Goal: Transaction & Acquisition: Book appointment/travel/reservation

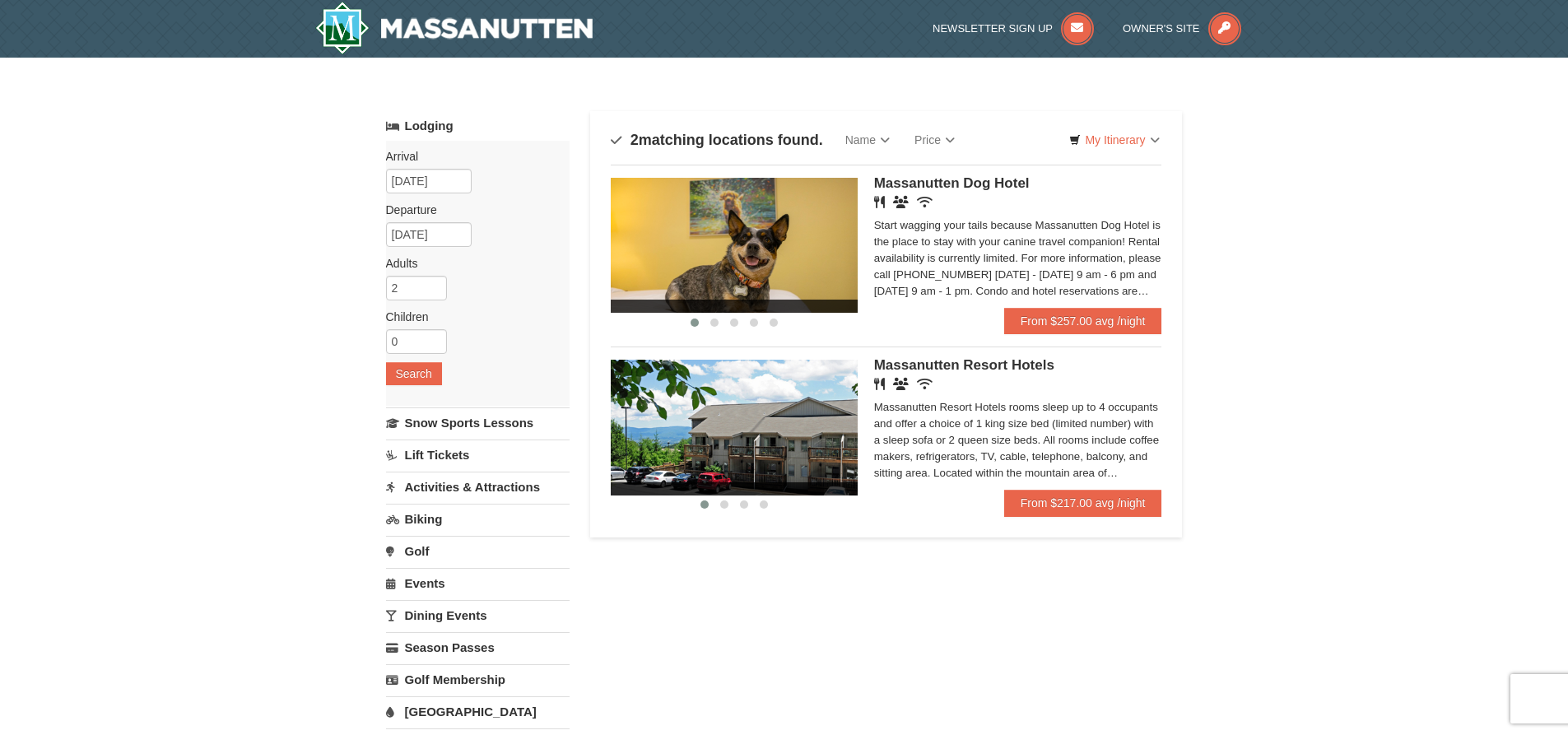
click at [1101, 489] on div "Massanutten Resort Hotels Restaurant Banquet Facilities Wireless Internet (free…" at bounding box center [1018, 424] width 288 height 130
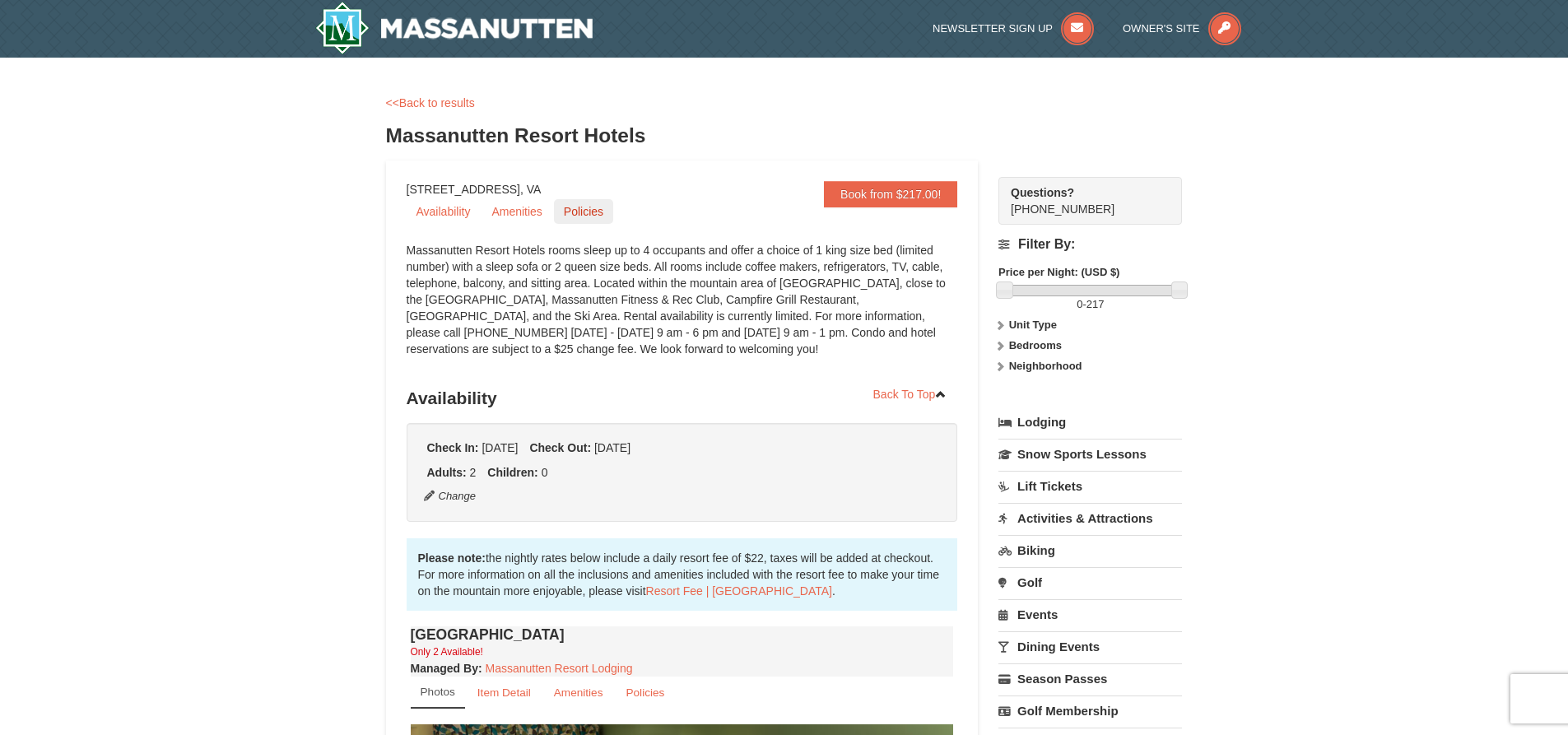
click at [596, 217] on link "Policies" at bounding box center [584, 211] width 59 height 24
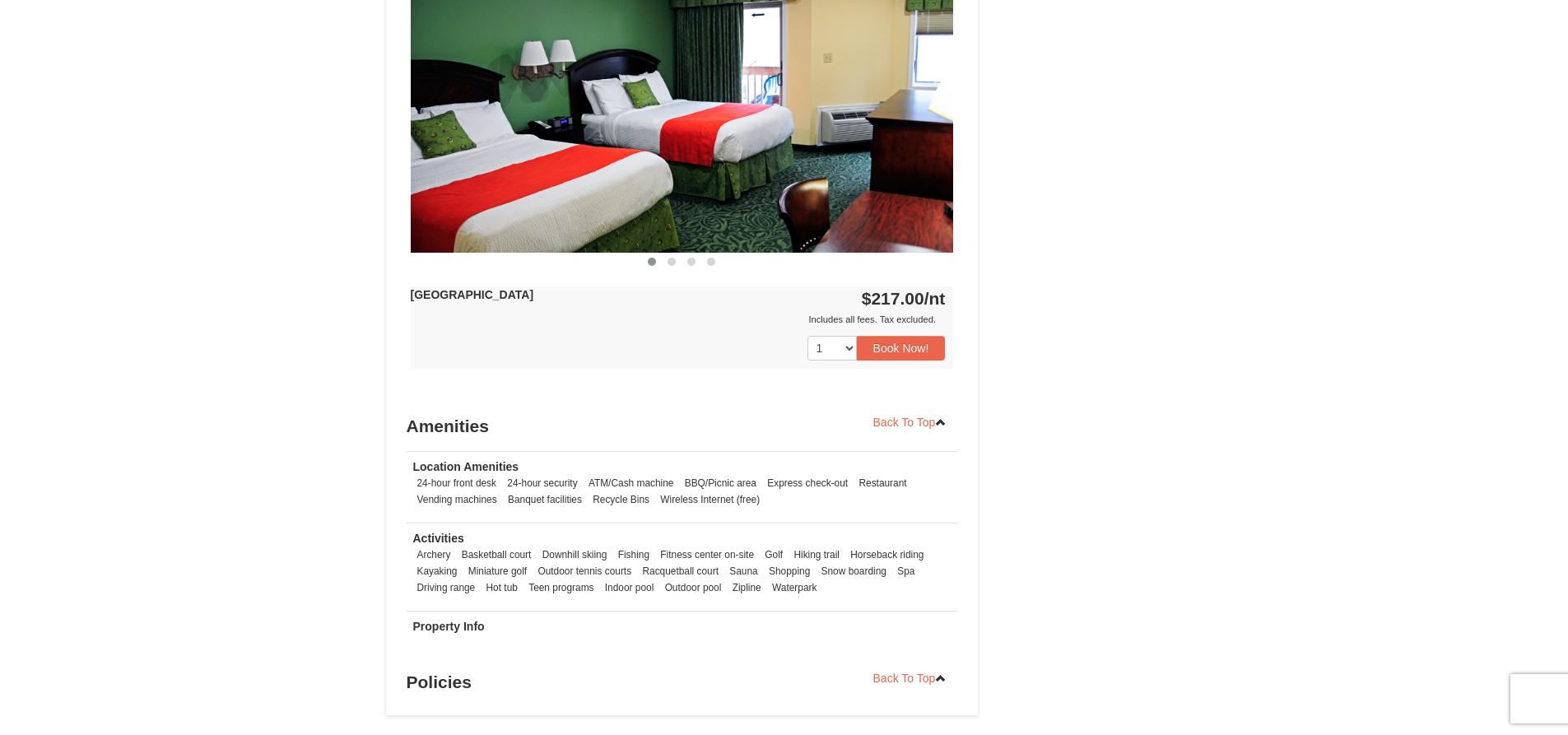
scroll to position [1402, 0]
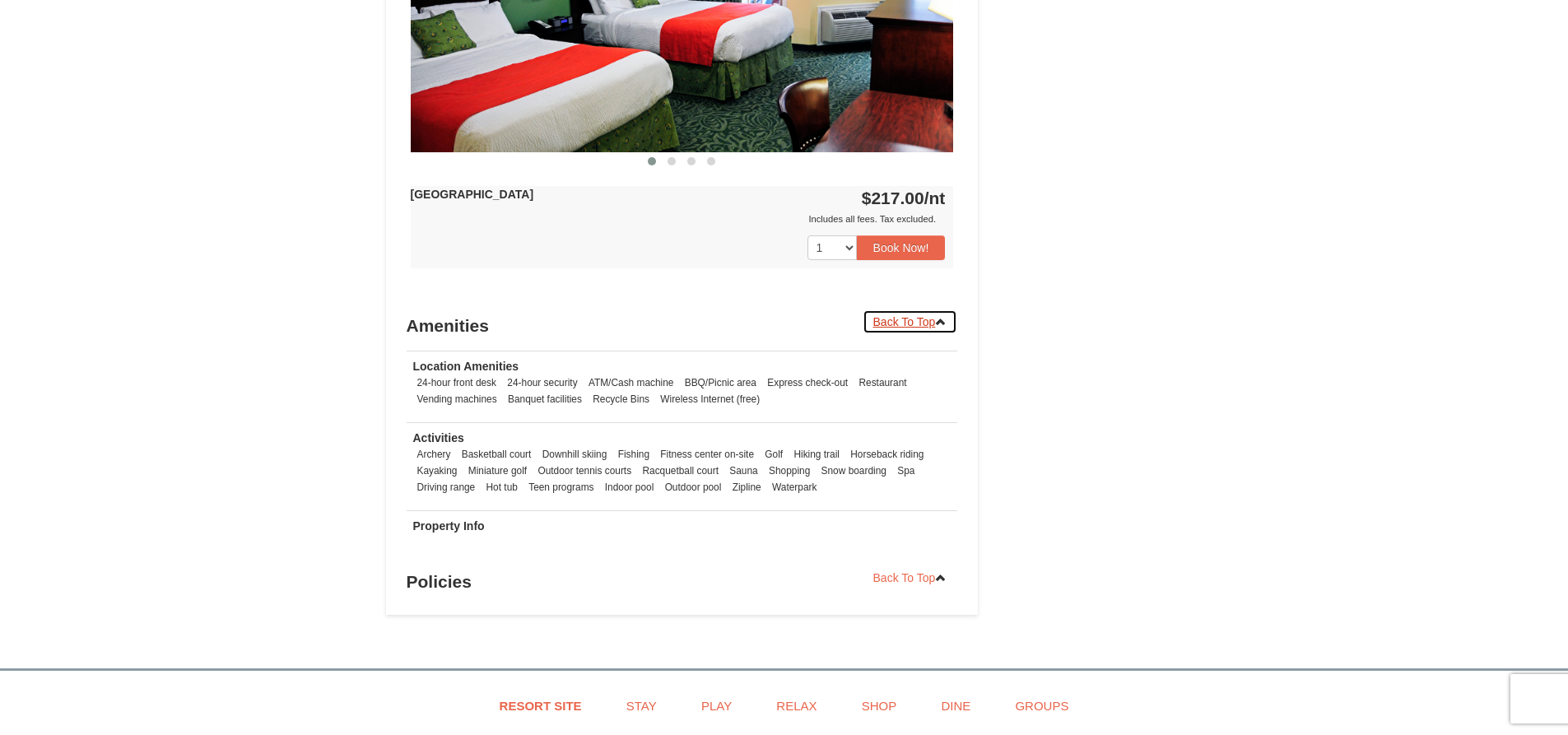
click at [885, 322] on link "Back To Top" at bounding box center [911, 322] width 96 height 24
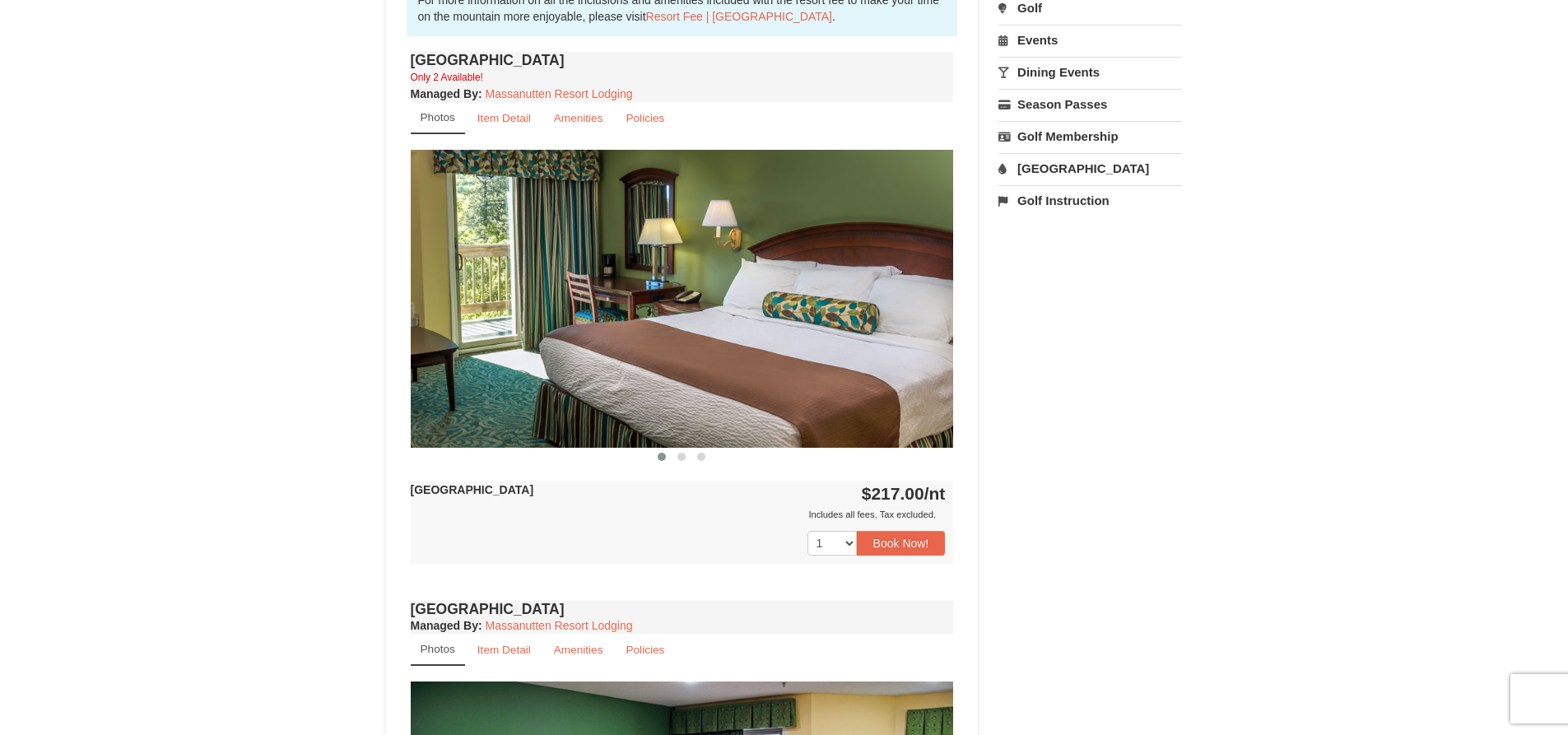
scroll to position [588, 0]
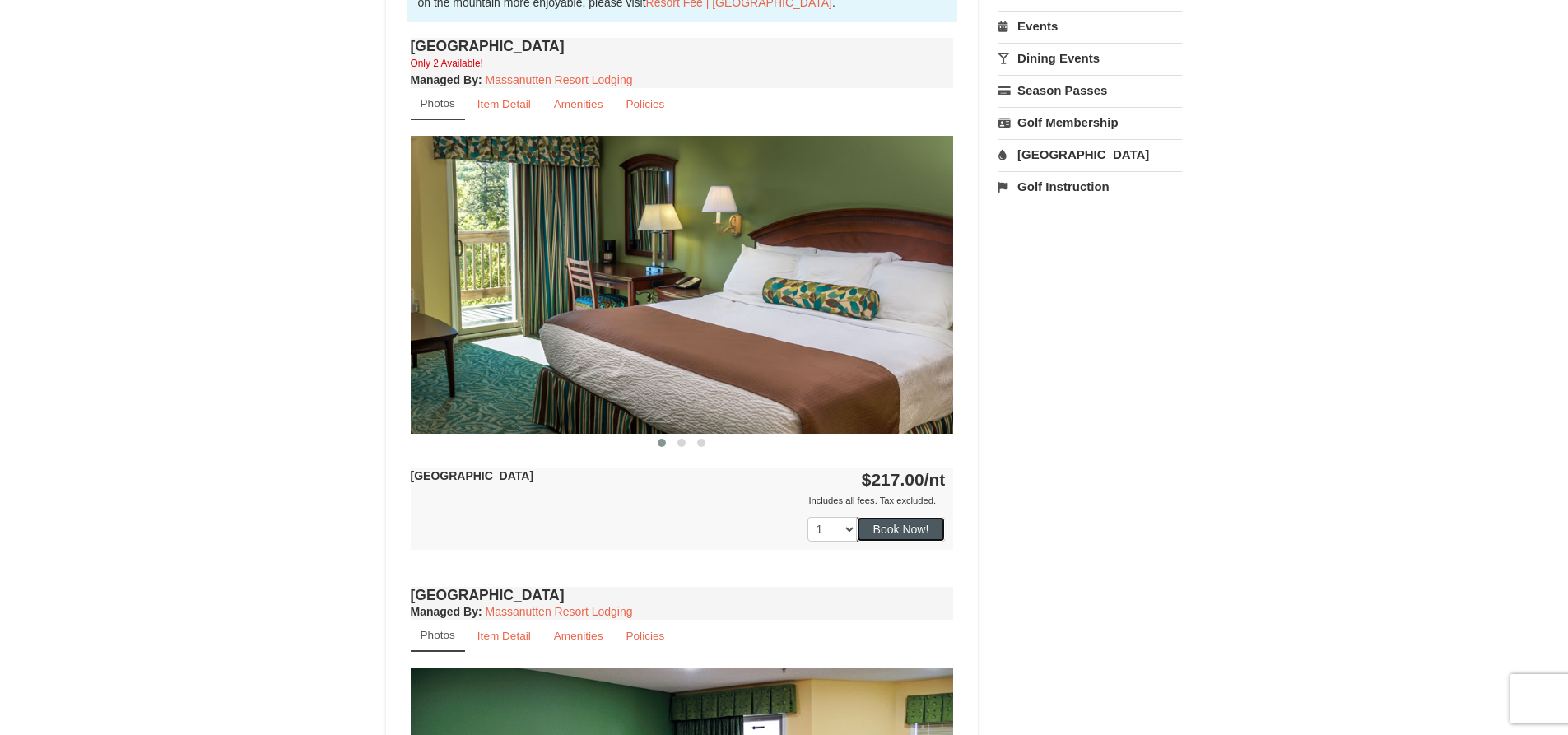
click at [916, 524] on button "Book Now!" at bounding box center [901, 529] width 89 height 24
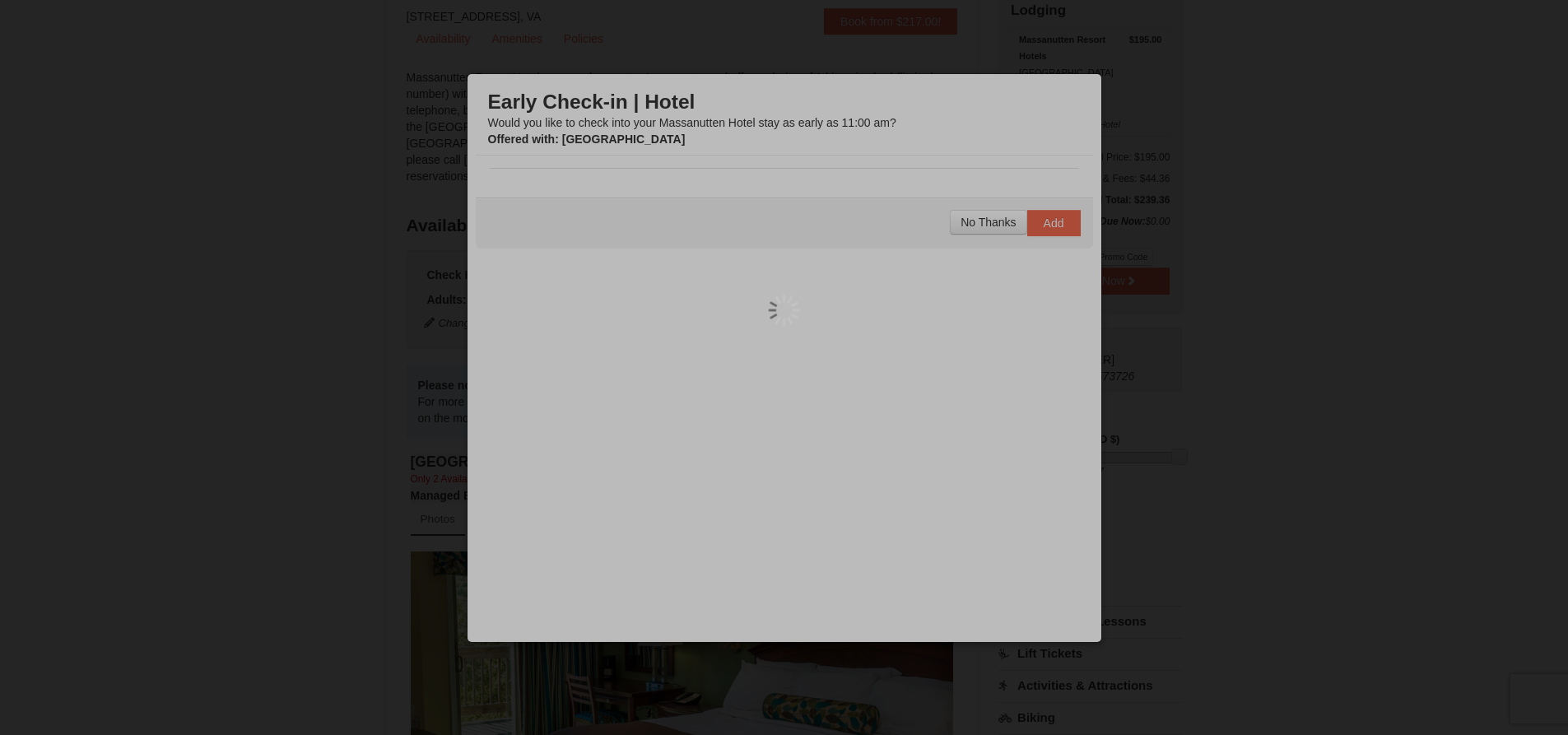
scroll to position [160, 0]
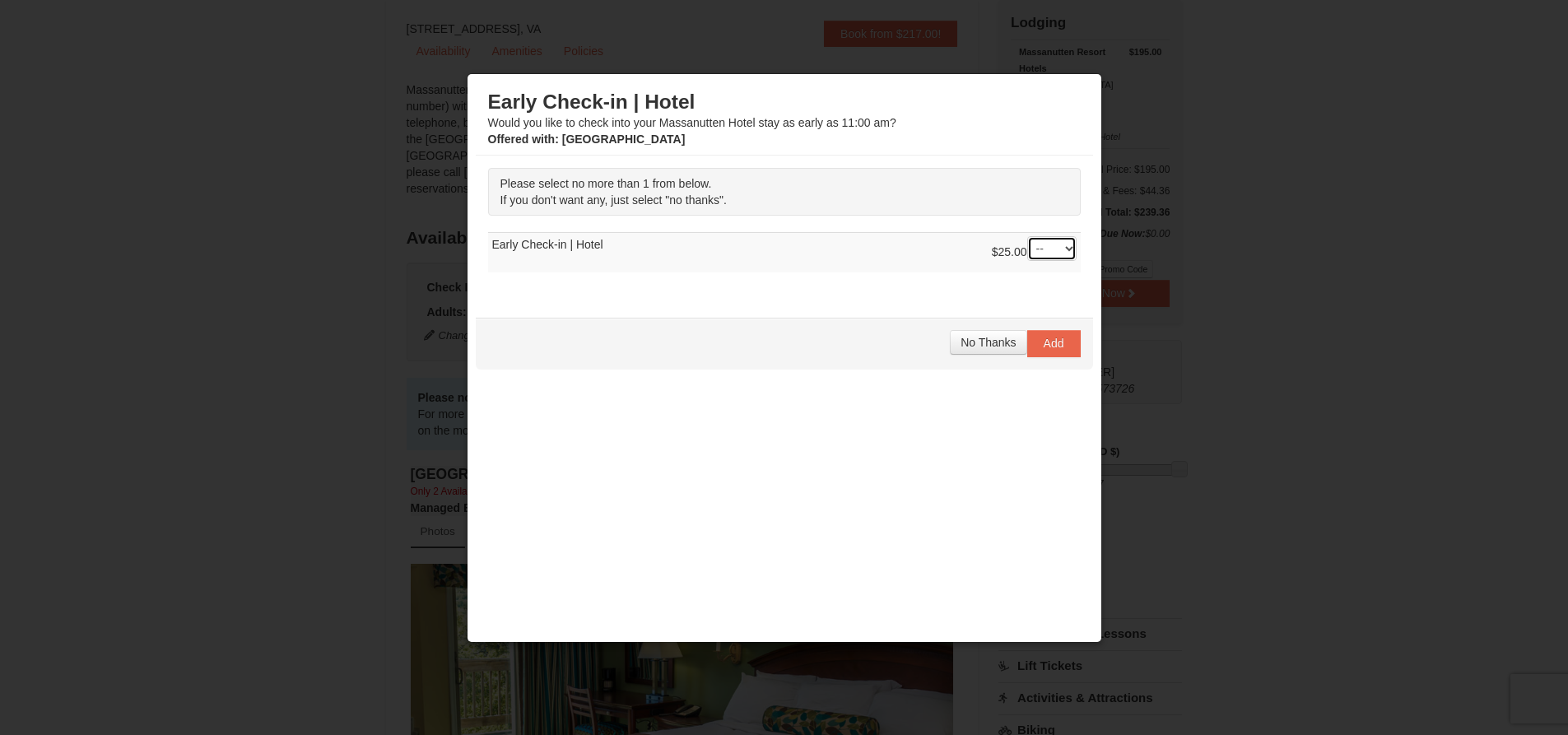
click at [1046, 239] on select "-- 01" at bounding box center [1052, 248] width 50 height 24
click at [880, 288] on div "Please select no more than 1 from below. If you don't want any, just select "no…" at bounding box center [784, 229] width 617 height 146
click at [971, 341] on span "No Thanks" at bounding box center [988, 342] width 55 height 14
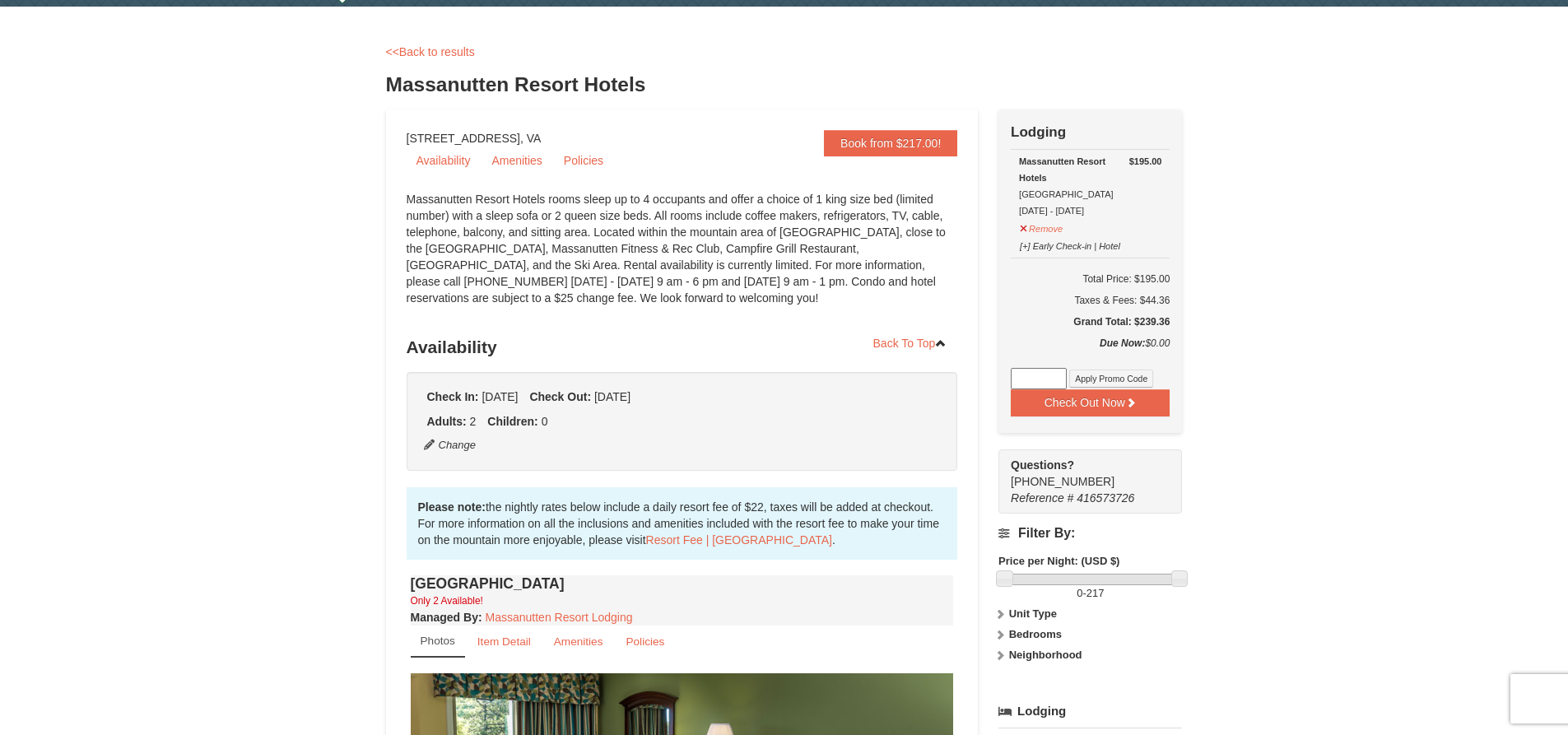
scroll to position [0, 0]
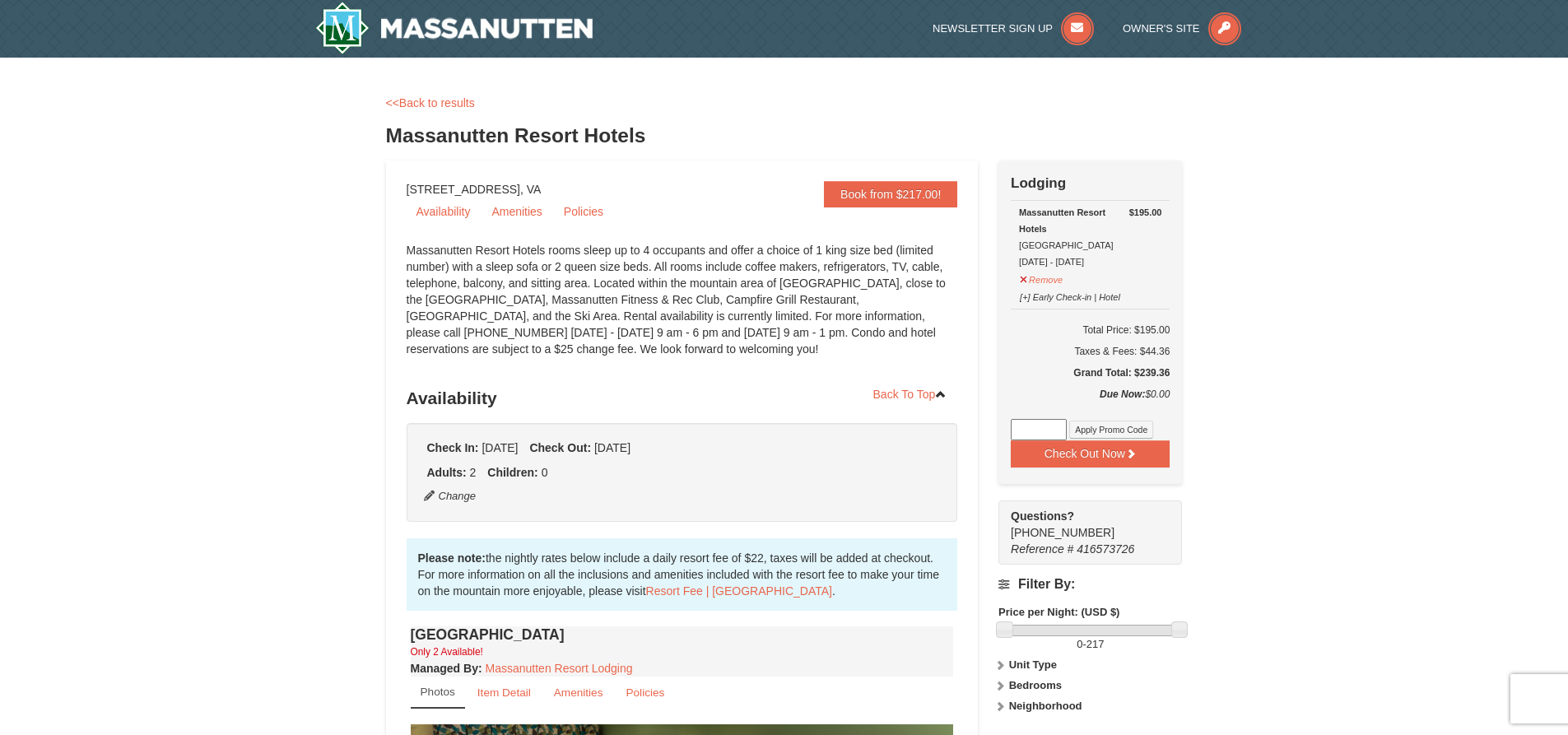
drag, startPoint x: 651, startPoint y: 135, endPoint x: 393, endPoint y: 132, distance: 258.0
click at [393, 132] on h3 "Massanutten Resort Hotels" at bounding box center [785, 135] width 797 height 33
copy h3 "Massanutten Resort Hotels"
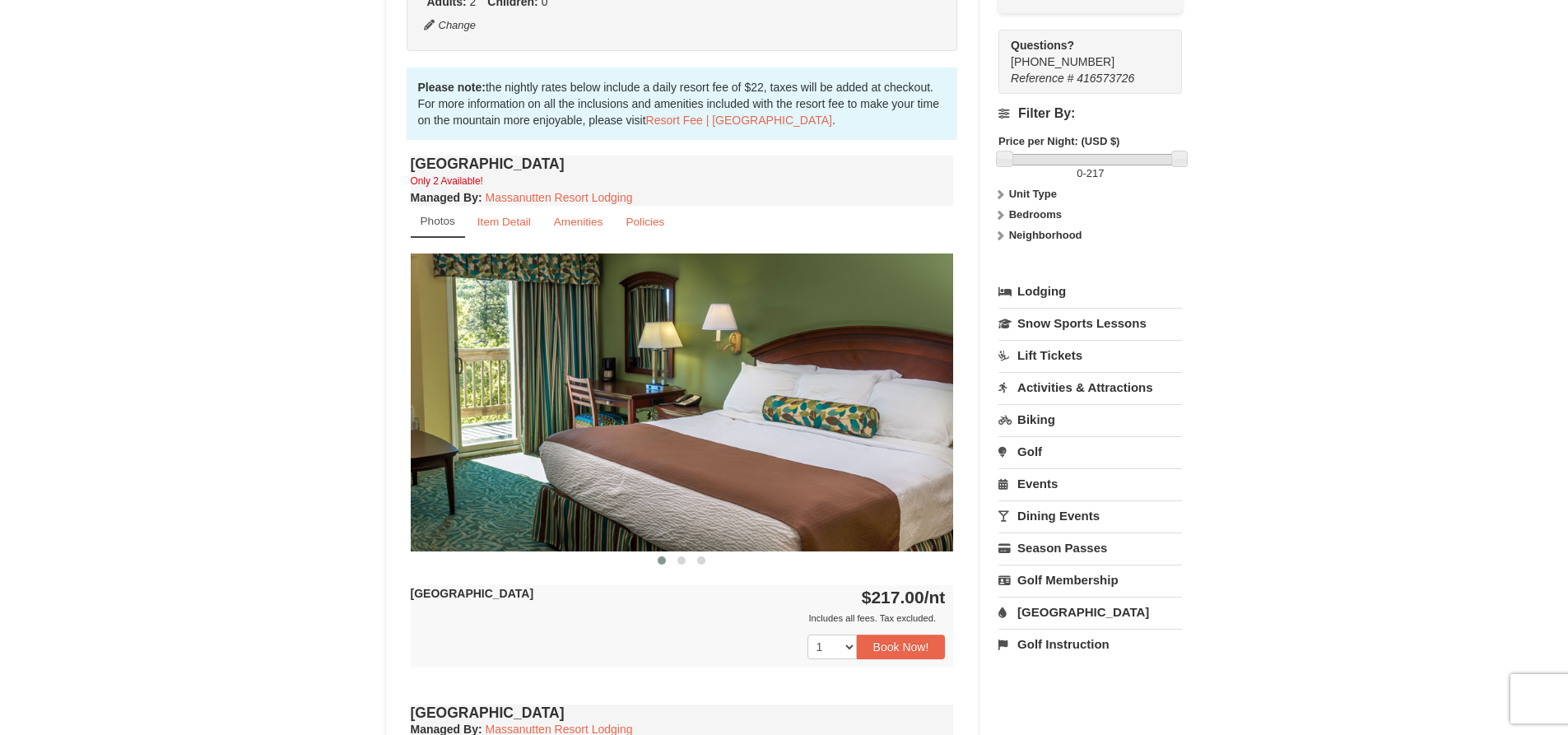
scroll to position [494, 0]
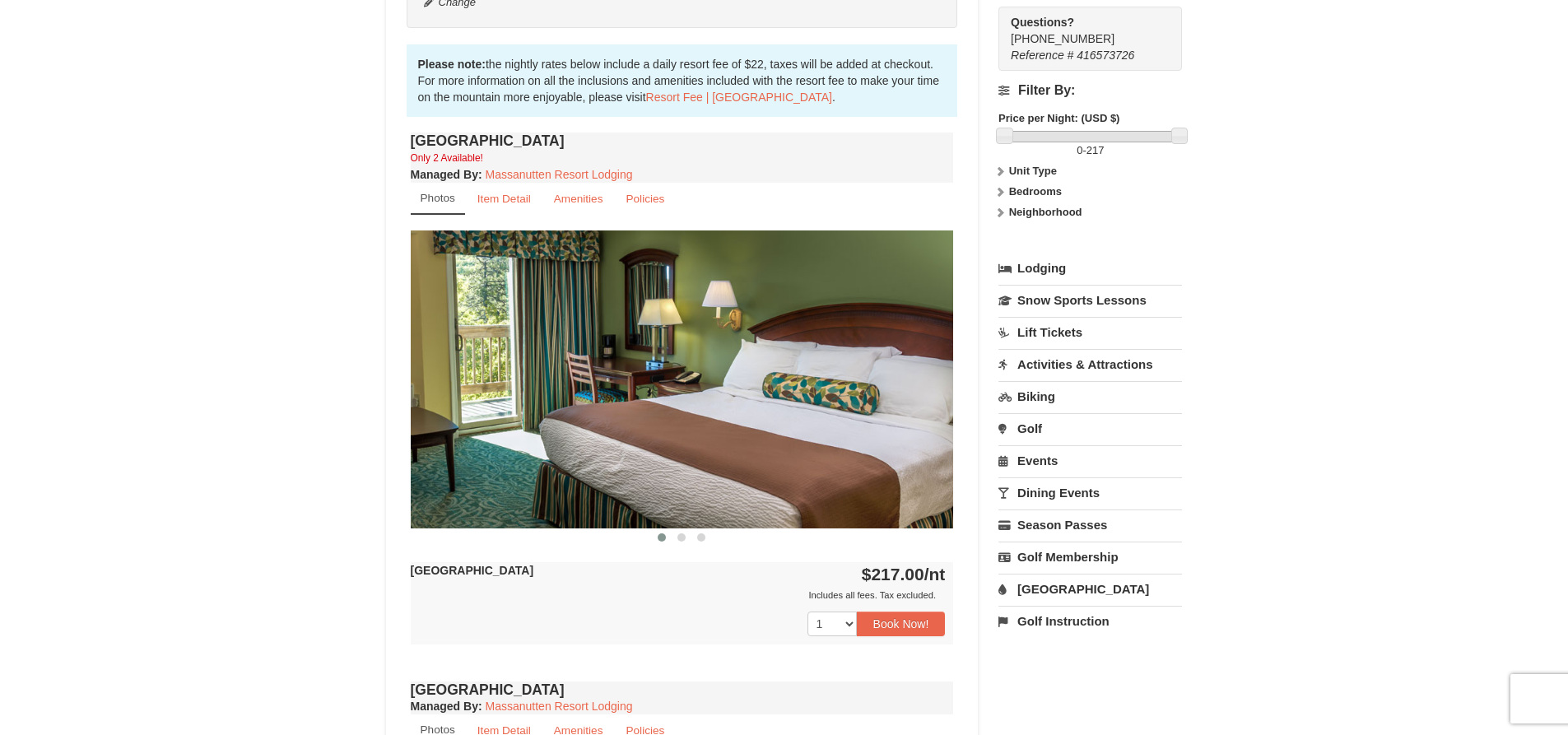
click at [1056, 263] on link "Lodging" at bounding box center [1090, 268] width 184 height 30
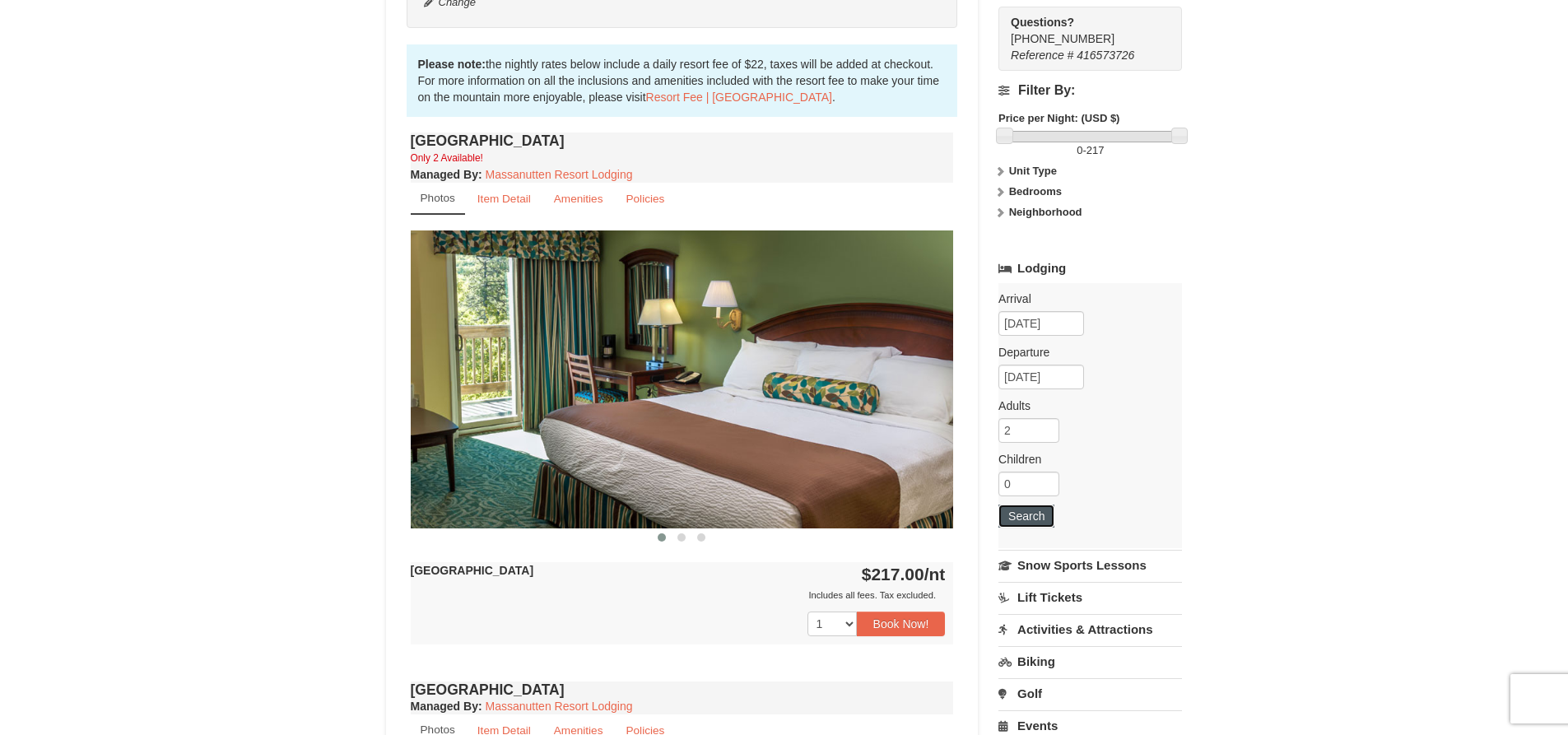
click at [1035, 521] on button "Search" at bounding box center [1026, 516] width 56 height 23
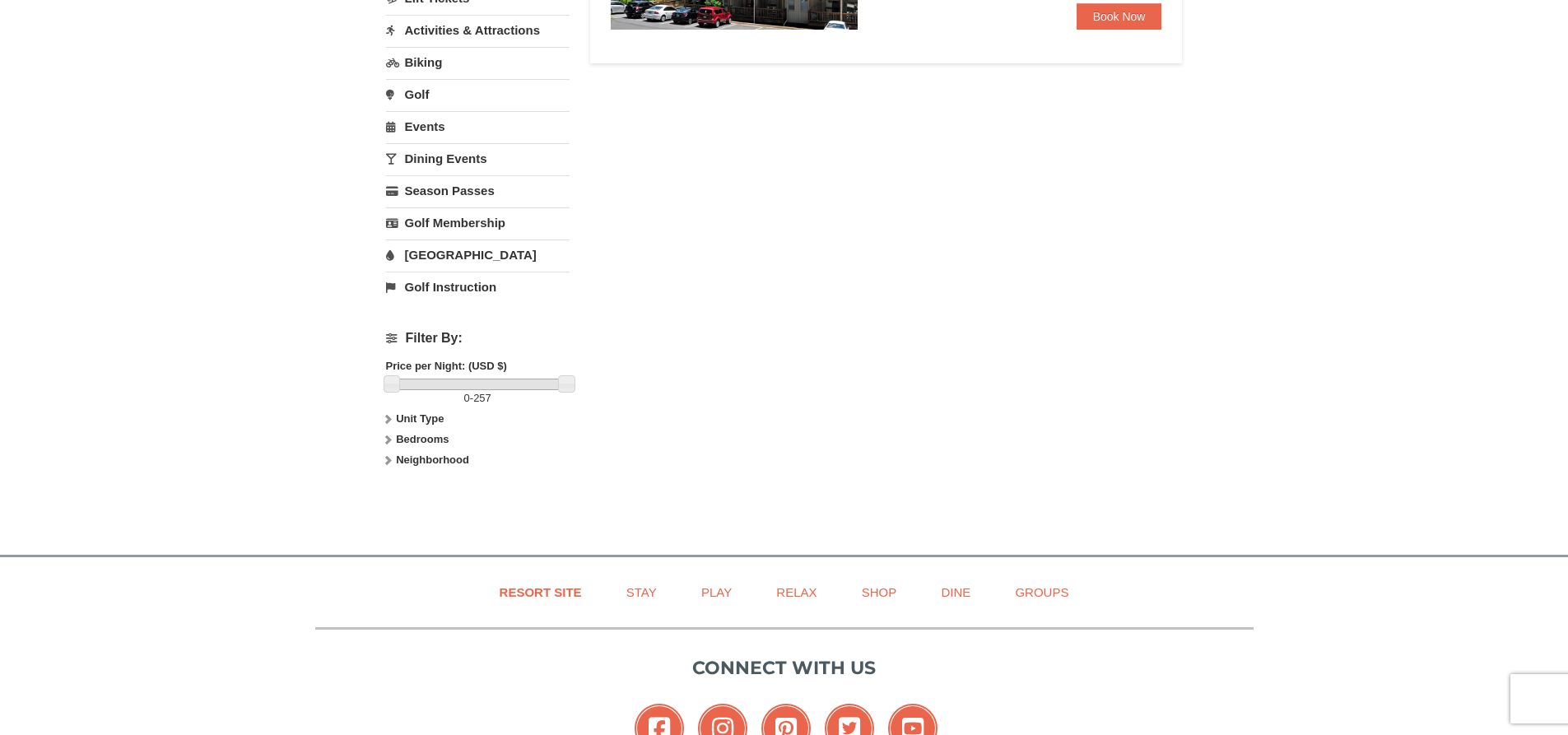
scroll to position [494, 0]
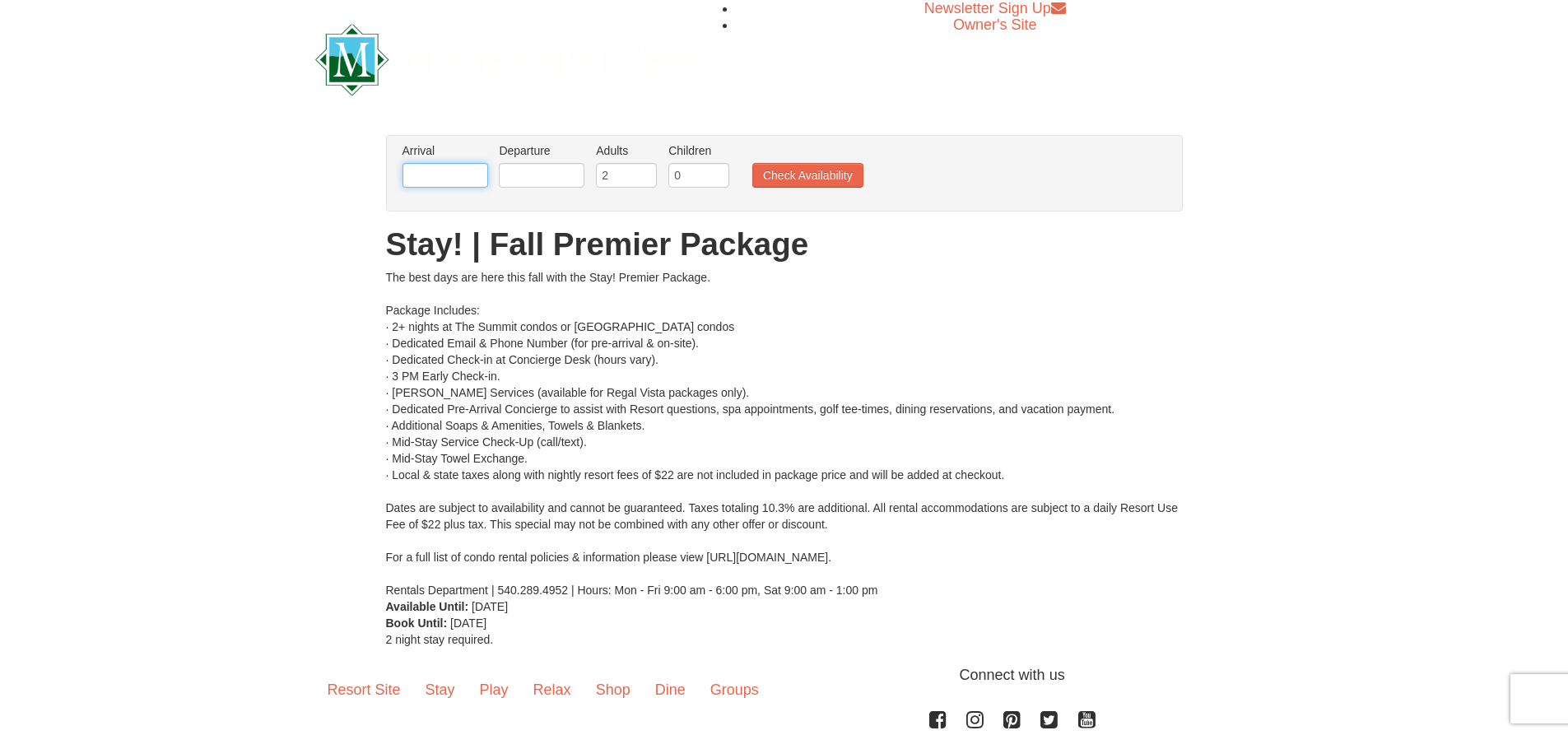
click at [451, 180] on input "text" at bounding box center [445, 175] width 86 height 24
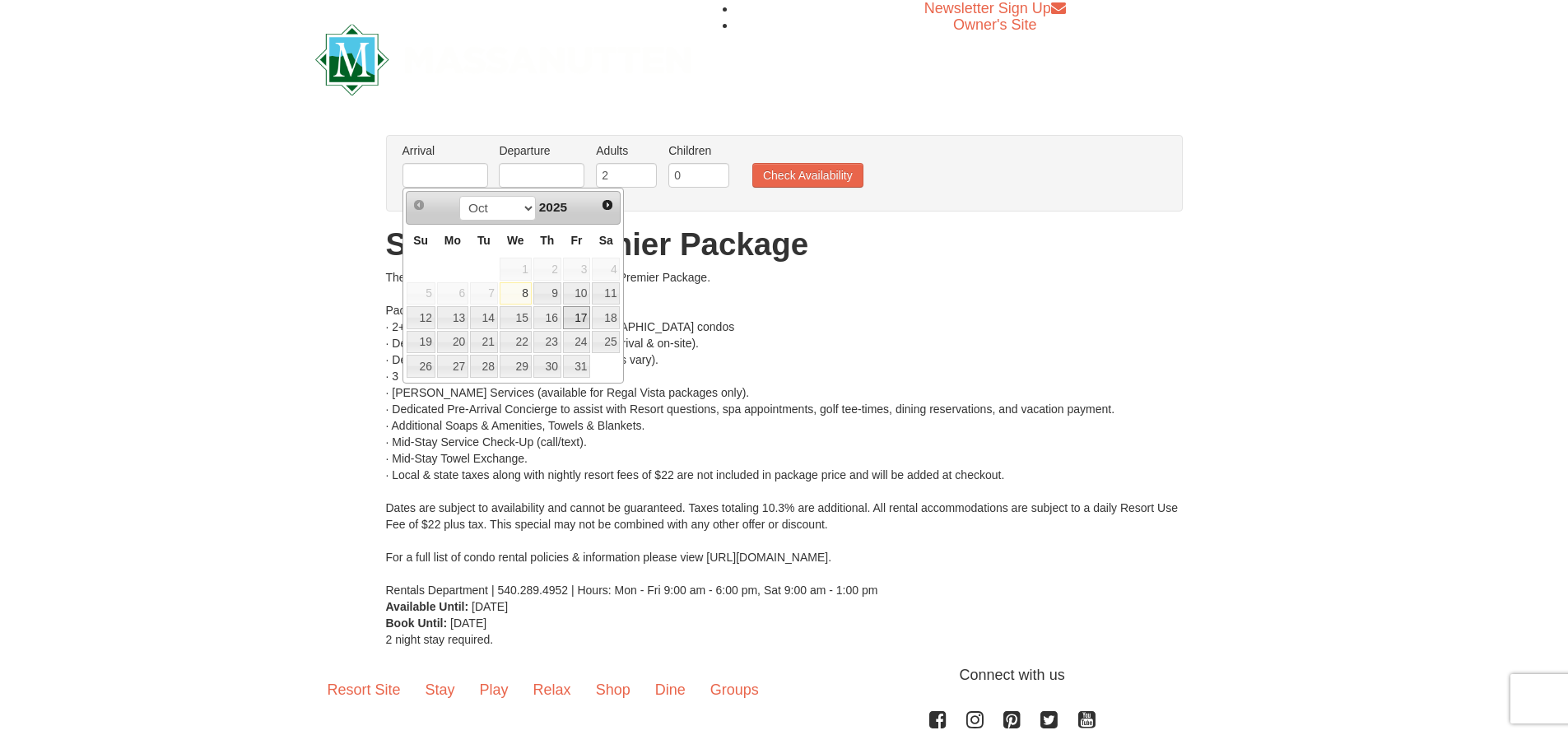
click at [577, 318] on link "17" at bounding box center [577, 318] width 28 height 23
type input "[DATE]"
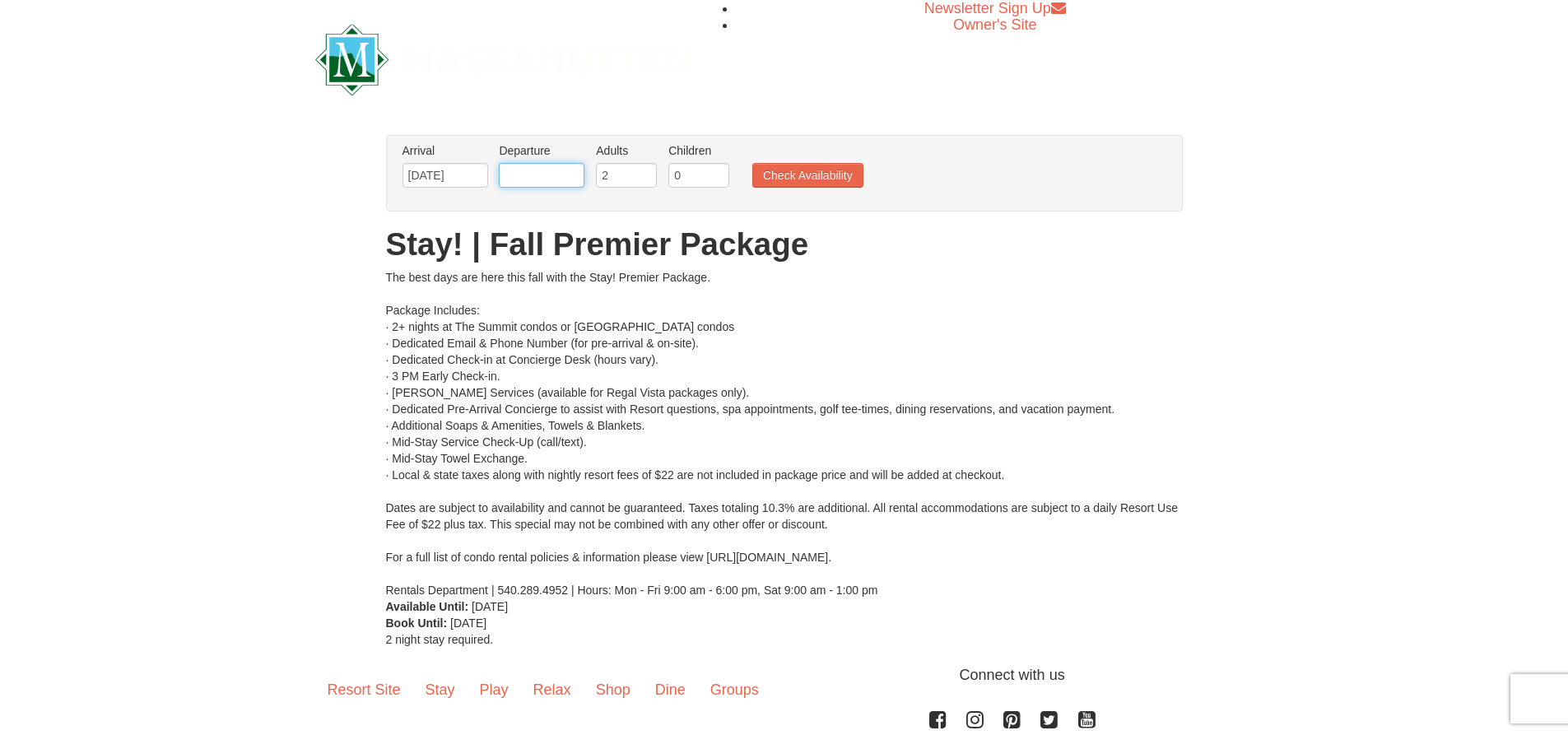
click at [563, 169] on input "text" at bounding box center [542, 175] width 86 height 24
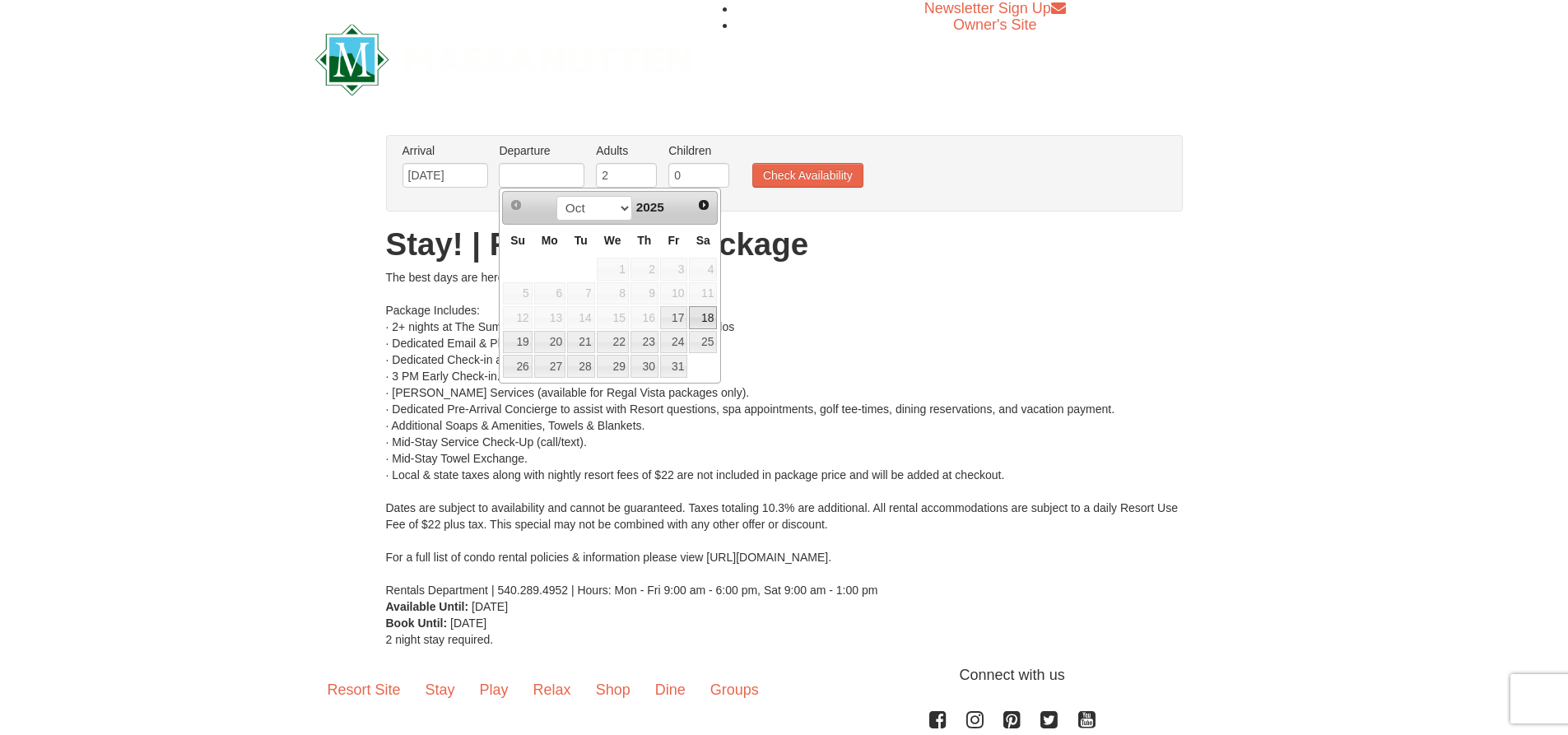
click at [707, 319] on link "18" at bounding box center [703, 318] width 28 height 23
type input "[DATE]"
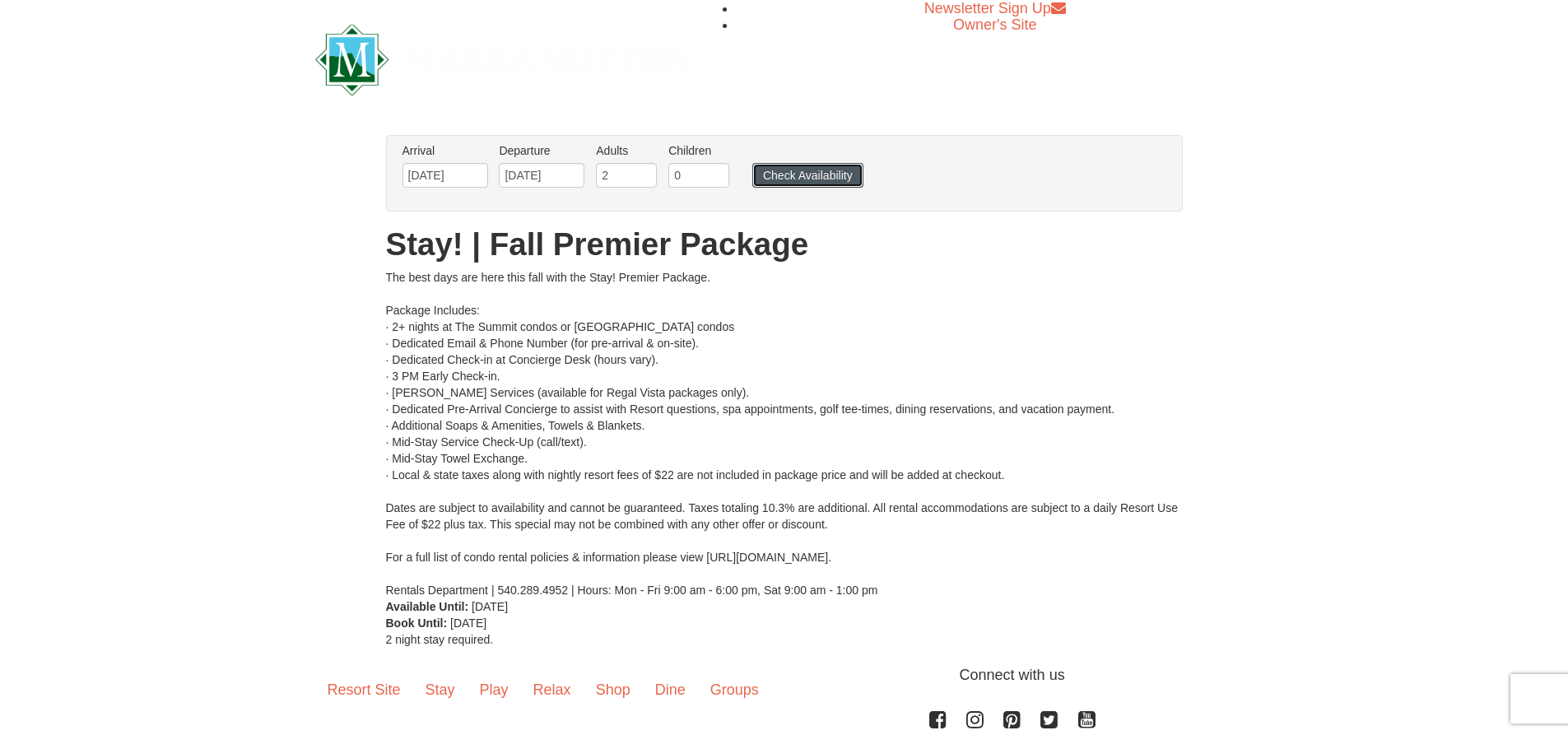
click at [798, 176] on button "Check Availability" at bounding box center [807, 175] width 111 height 24
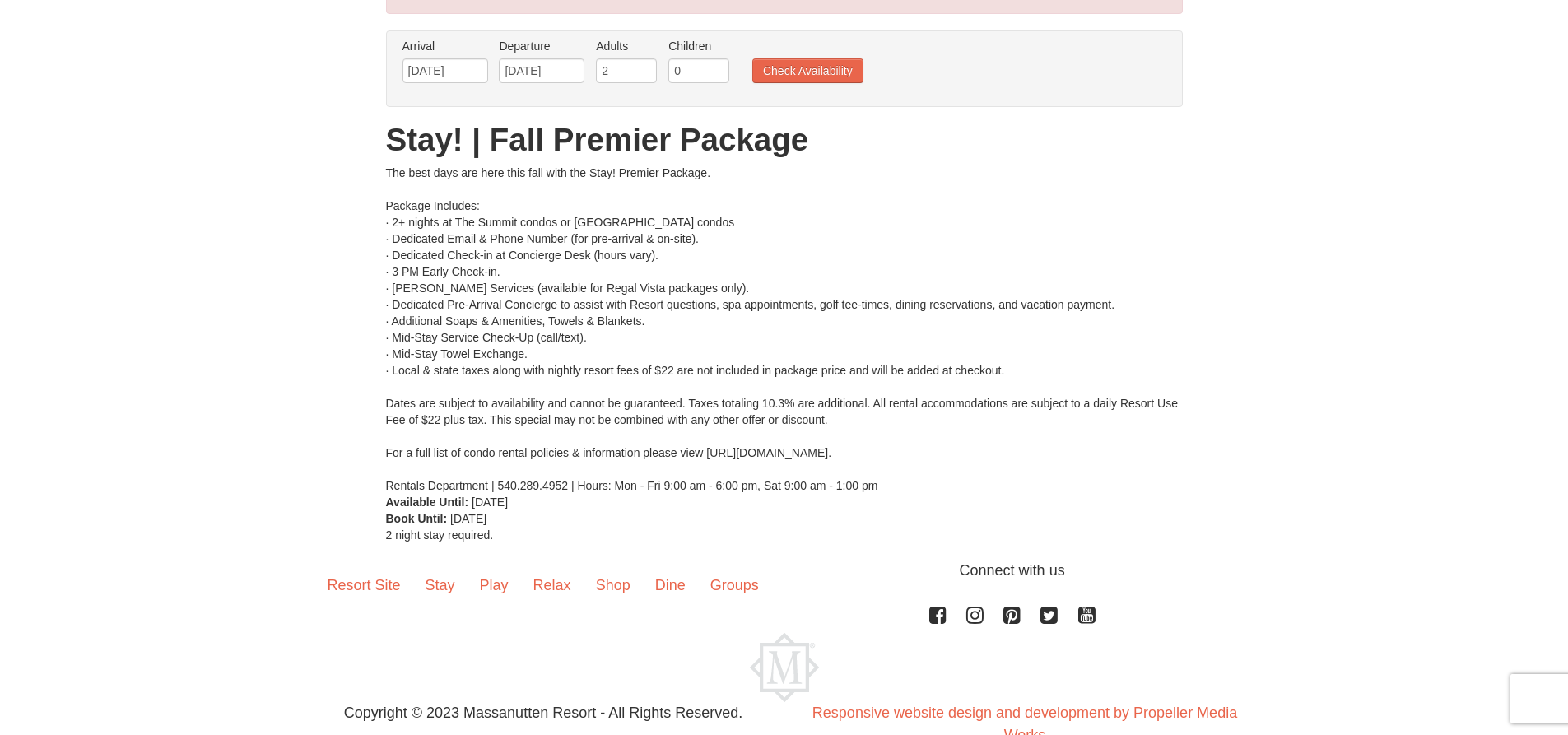
scroll to position [220, 0]
